Goal: Task Accomplishment & Management: Use online tool/utility

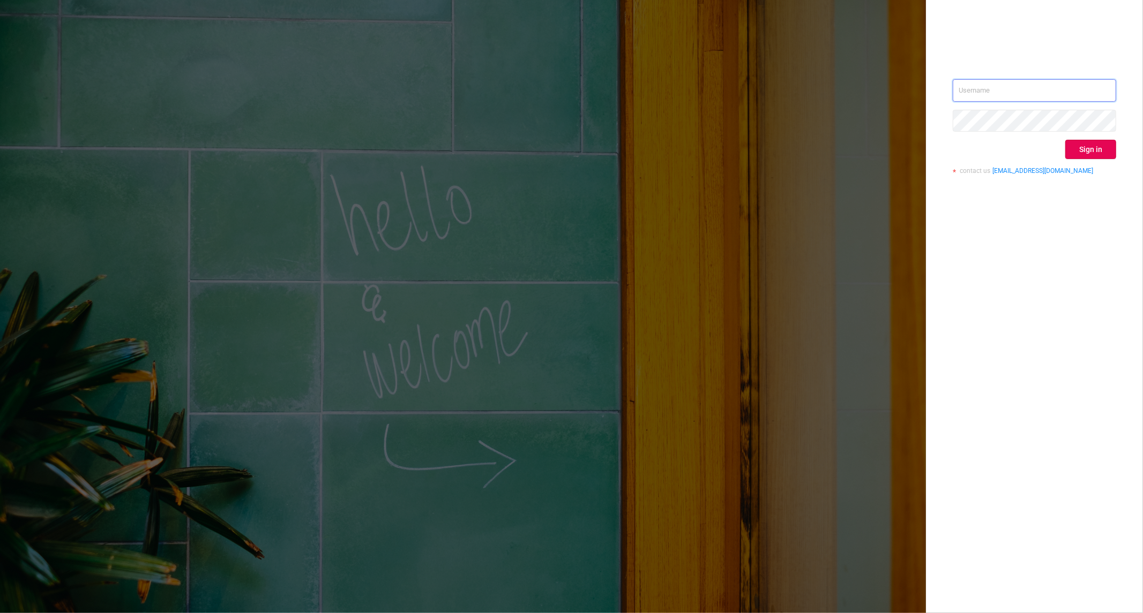
click at [1027, 100] on input "text" at bounding box center [1034, 90] width 163 height 23
type input "[PERSON_NAME][EMAIL_ADDRESS][DOMAIN_NAME]"
click at [1100, 146] on button "Sign in" at bounding box center [1090, 149] width 51 height 19
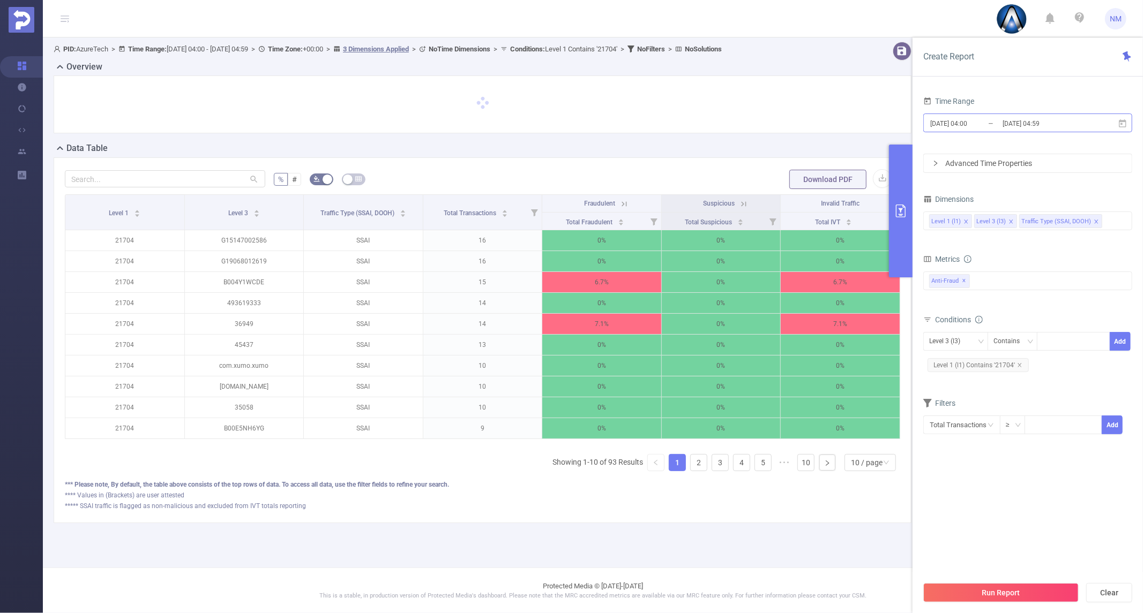
click at [1031, 126] on input "[DATE] 04:59" at bounding box center [1044, 123] width 87 height 14
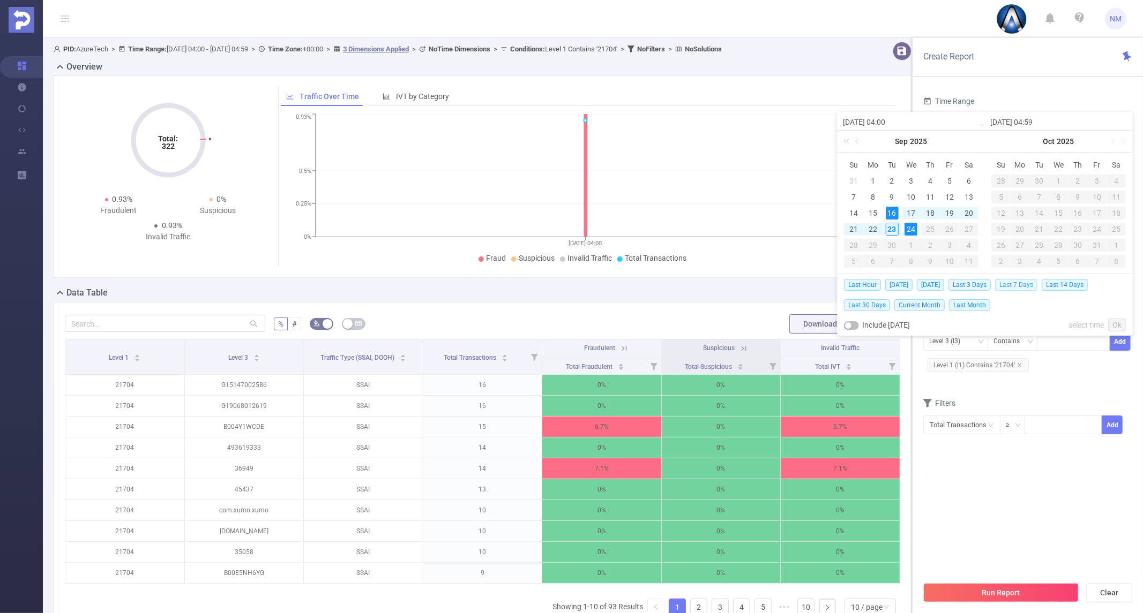
click at [1018, 282] on span "Last 7 Days" at bounding box center [1016, 285] width 42 height 12
type input "[DATE] 00:00"
type input "[DATE] 23:59"
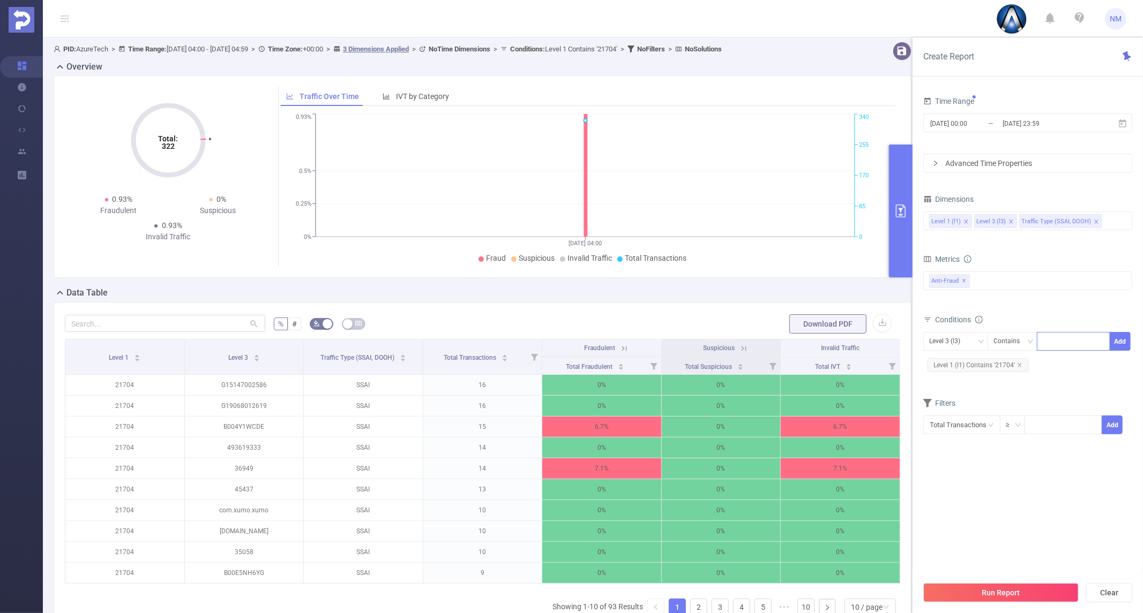
click at [1053, 344] on div at bounding box center [1074, 342] width 62 height 18
paste input "122834"
type input "122834"
click at [1062, 363] on li "122834" at bounding box center [1073, 363] width 73 height 17
click at [1117, 341] on button "Add" at bounding box center [1119, 341] width 21 height 19
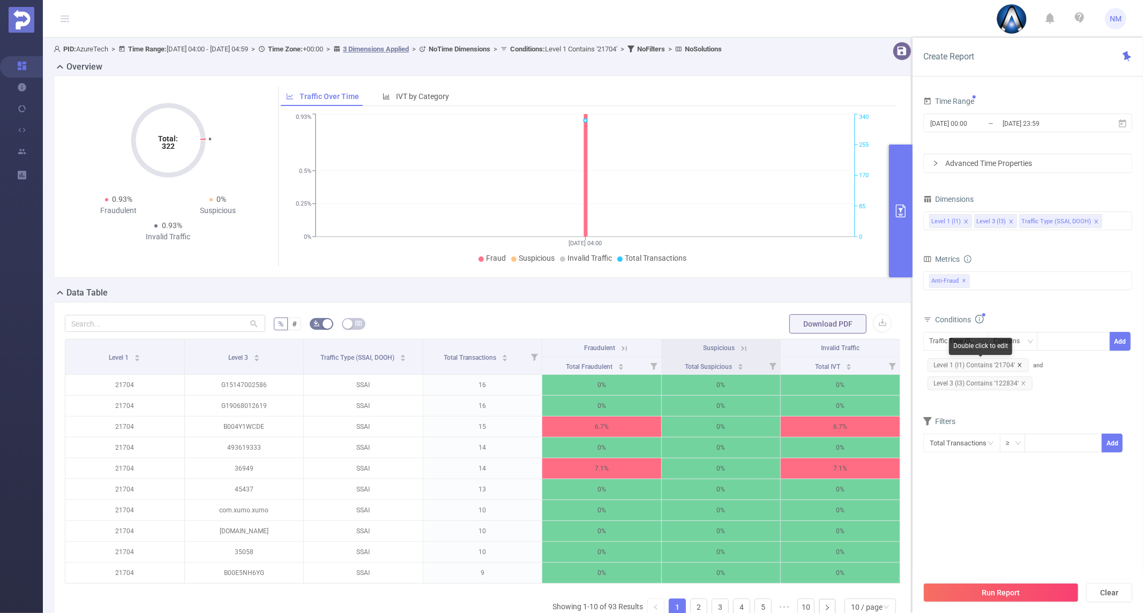
click at [1017, 365] on icon "icon: close" at bounding box center [1019, 365] width 5 height 5
click at [999, 588] on button "Run Report" at bounding box center [1000, 592] width 155 height 19
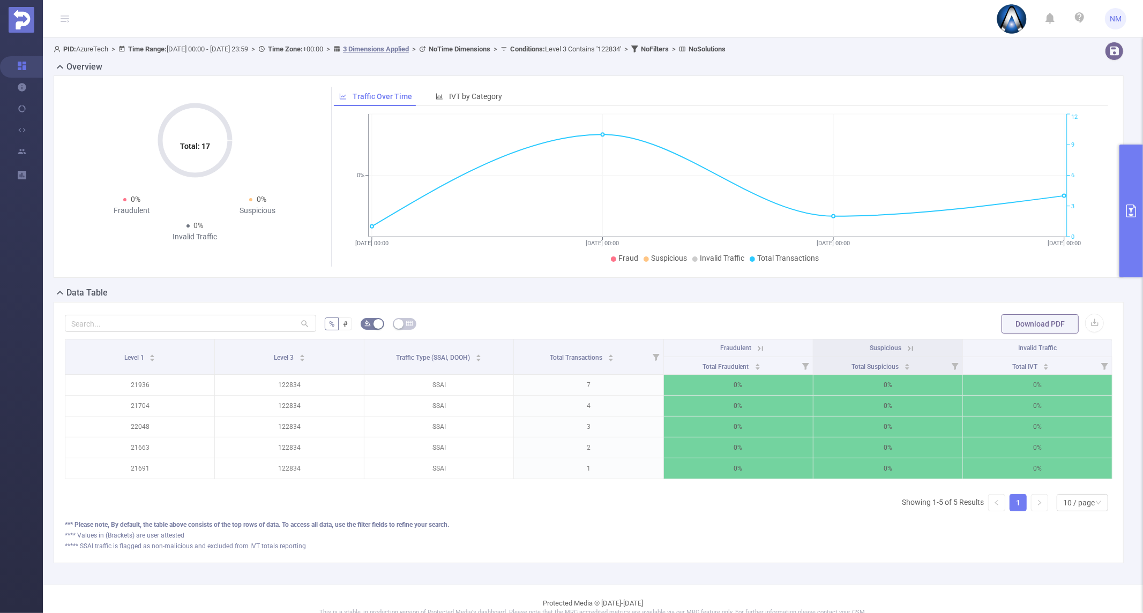
click at [1131, 223] on button "primary" at bounding box center [1131, 211] width 24 height 133
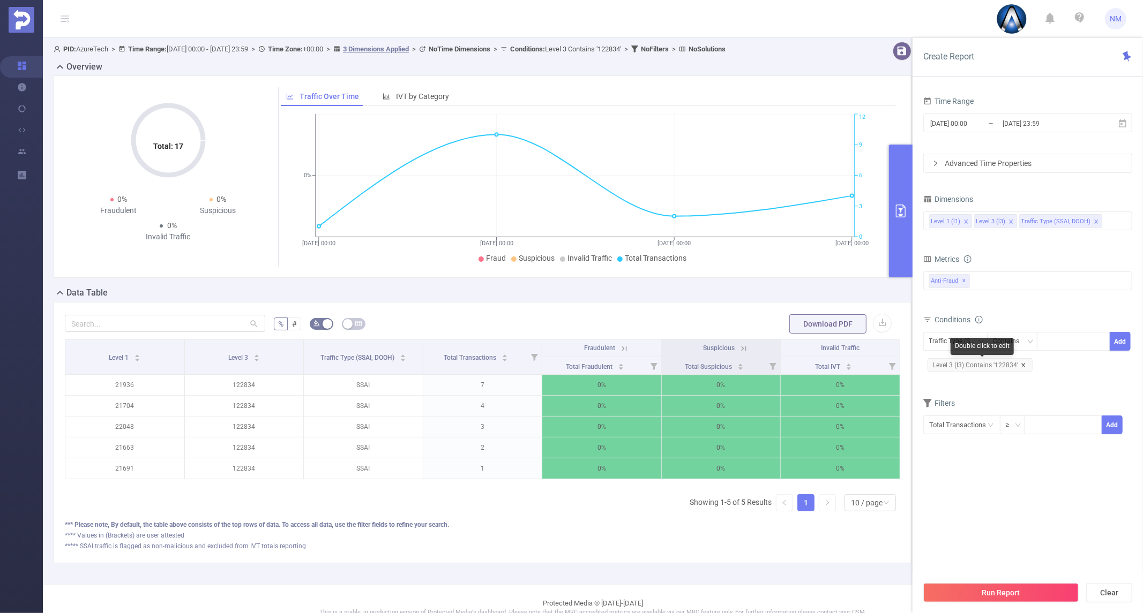
click at [1022, 365] on icon "icon: close" at bounding box center [1023, 365] width 4 height 4
click at [1048, 347] on div at bounding box center [1074, 342] width 62 height 18
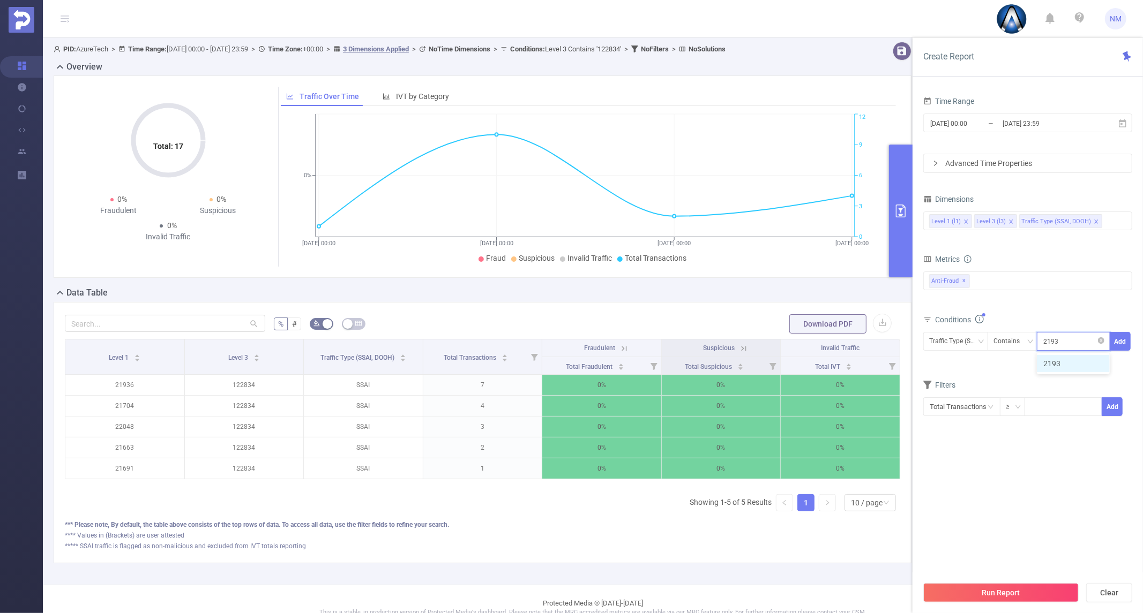
type input "21936"
click at [1067, 362] on li "21936" at bounding box center [1073, 363] width 73 height 17
click at [962, 335] on div "Traffic Type (SSAI, DOOH)" at bounding box center [955, 342] width 53 height 18
click at [960, 366] on li "Level 1 (l1)" at bounding box center [973, 363] width 101 height 17
click at [1124, 341] on button "Add" at bounding box center [1119, 341] width 21 height 19
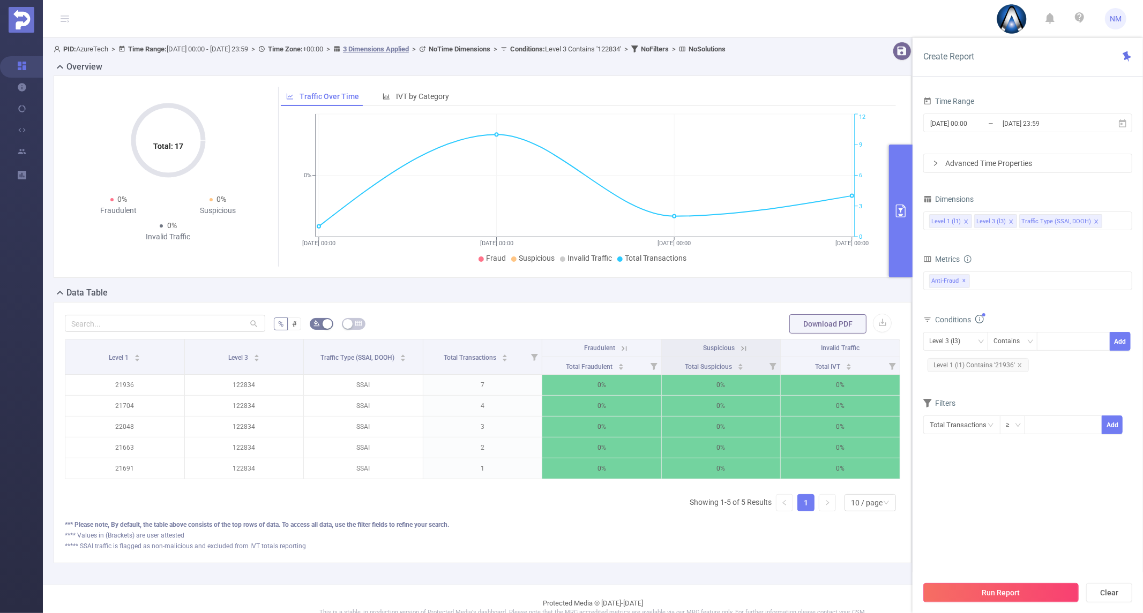
click at [1022, 590] on button "Run Report" at bounding box center [1000, 592] width 155 height 19
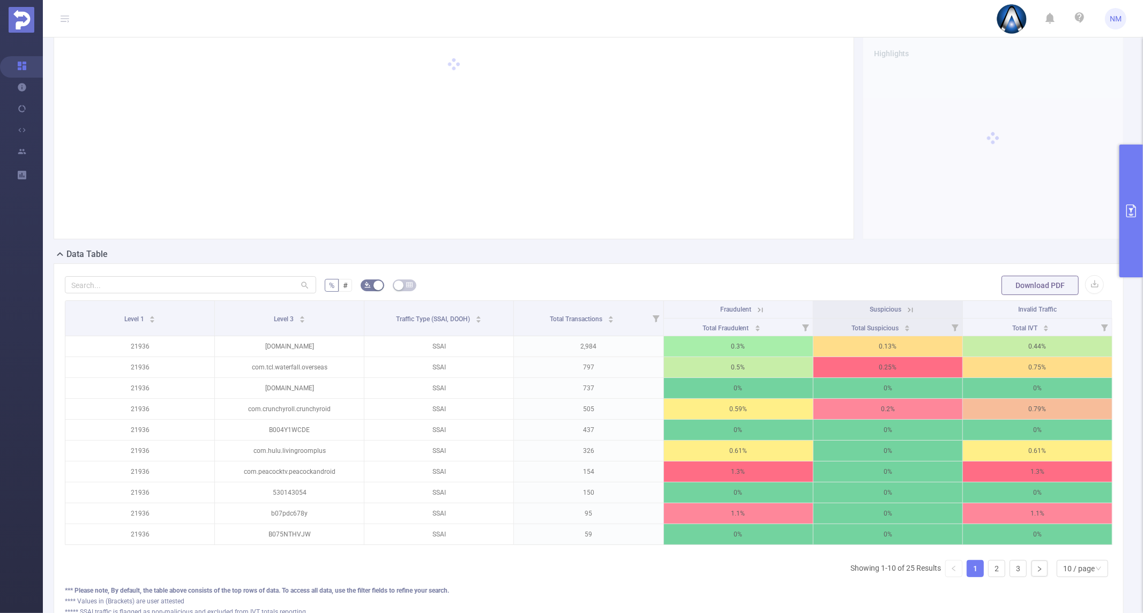
scroll to position [59, 0]
